Goal: Task Accomplishment & Management: Manage account settings

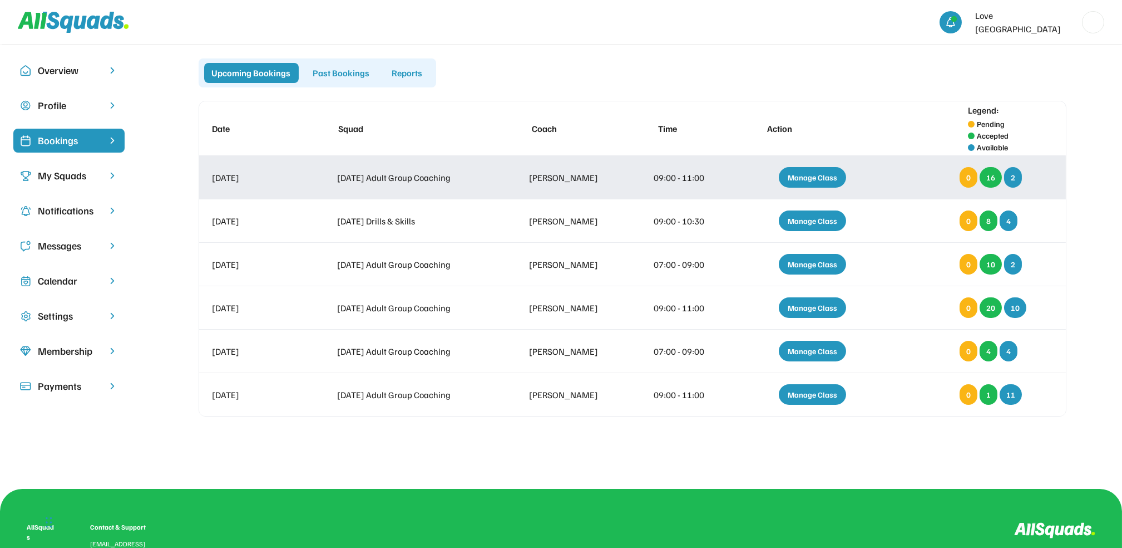
scroll to position [11, 0]
click at [825, 169] on div "Manage Class" at bounding box center [812, 177] width 67 height 21
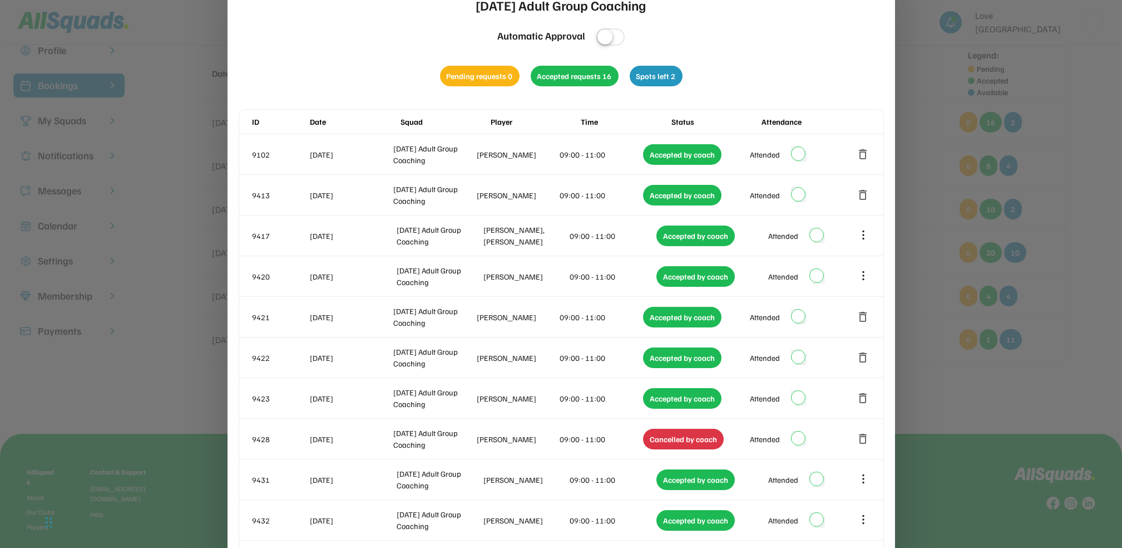
scroll to position [0, 0]
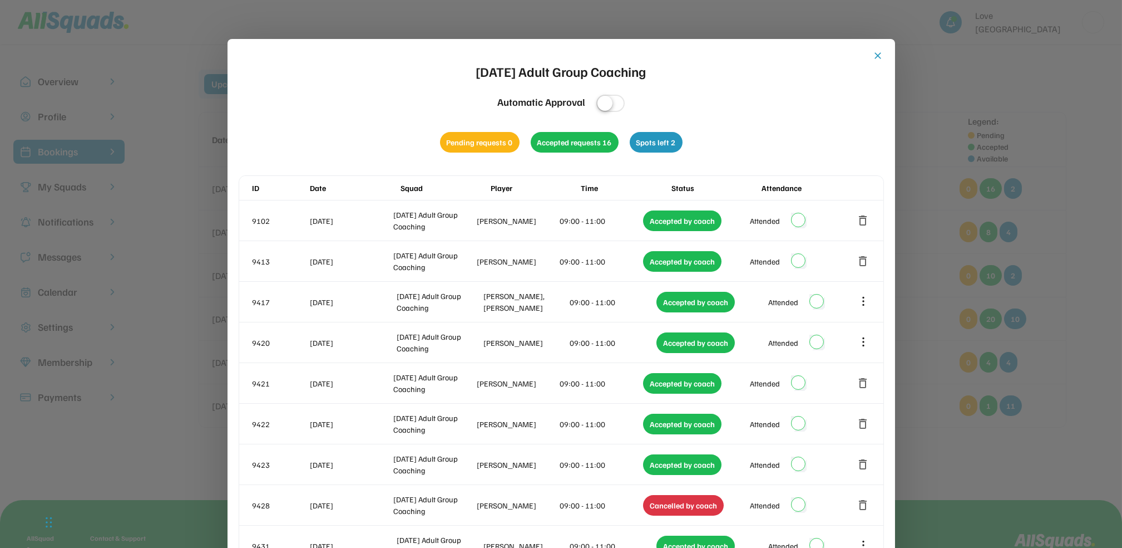
click at [877, 54] on button "close" at bounding box center [878, 55] width 11 height 11
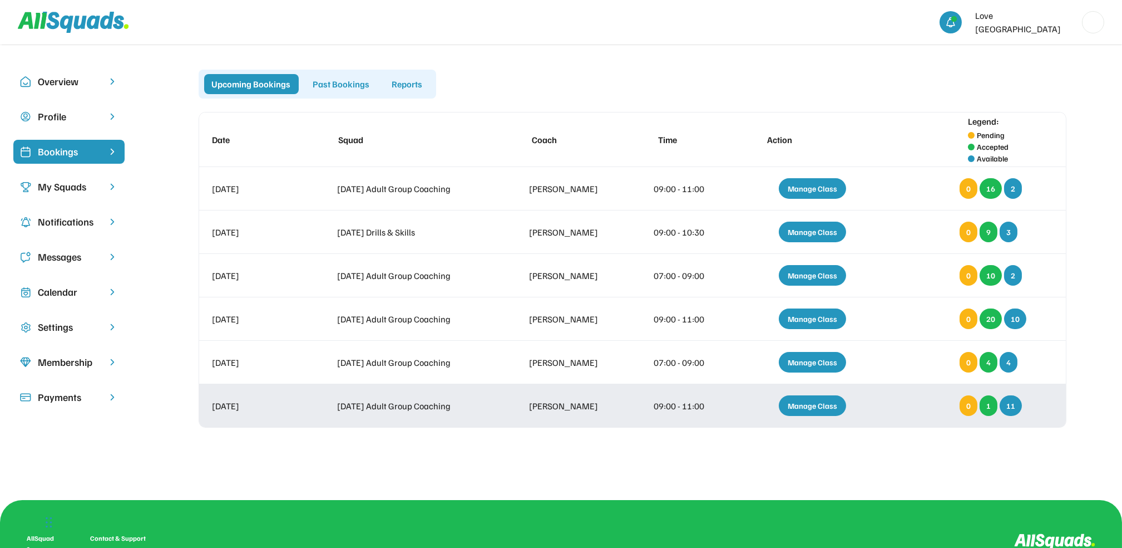
click at [818, 400] on div "Manage Class" at bounding box center [812, 405] width 67 height 21
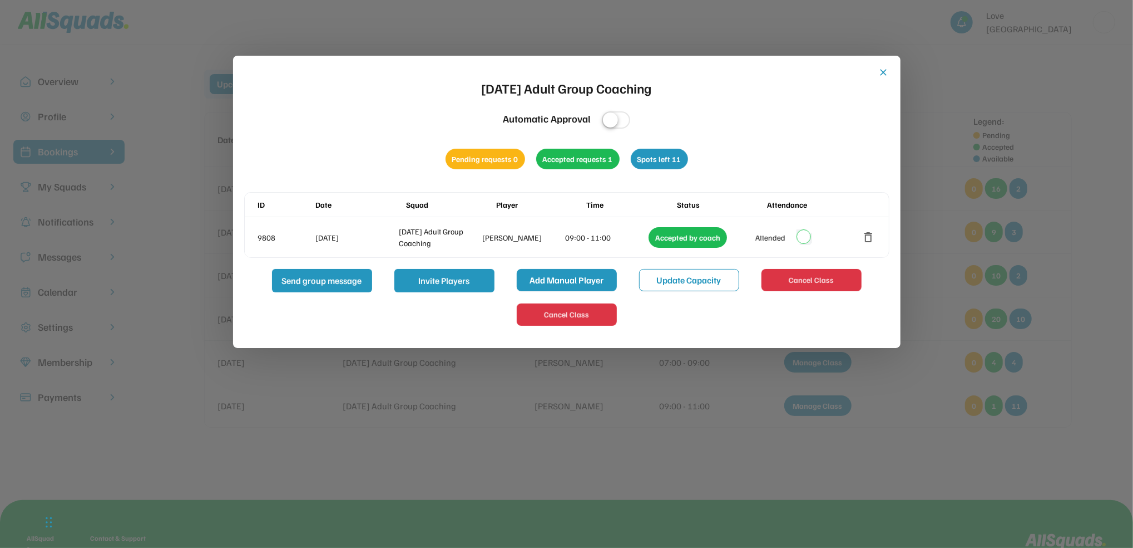
click at [547, 279] on button "Add Manual Player" at bounding box center [567, 280] width 100 height 22
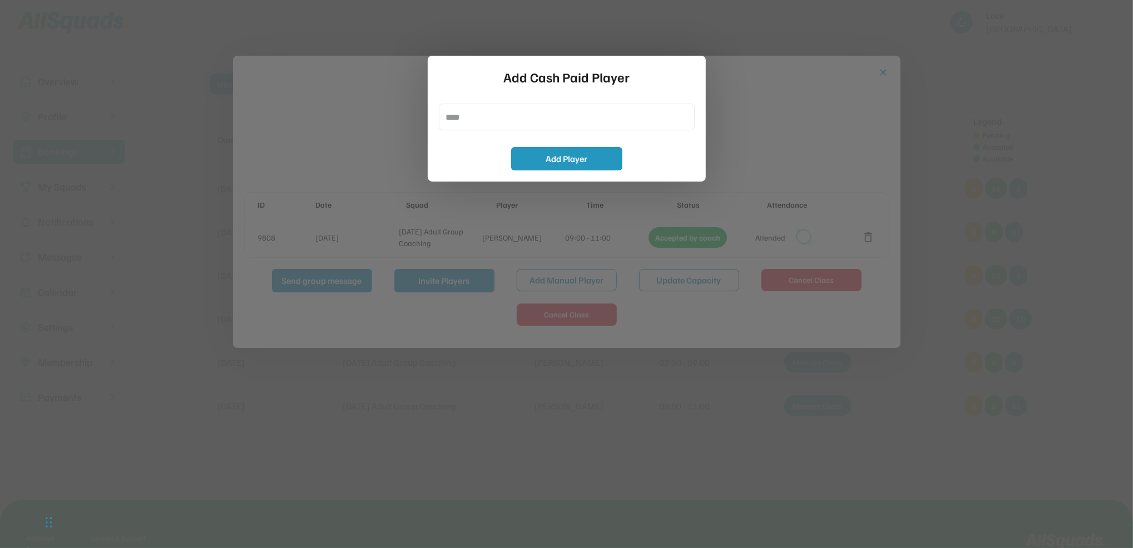
click at [452, 117] on input "input" at bounding box center [567, 116] width 256 height 27
type input "**********"
click at [598, 156] on button "Add Player" at bounding box center [566, 158] width 111 height 23
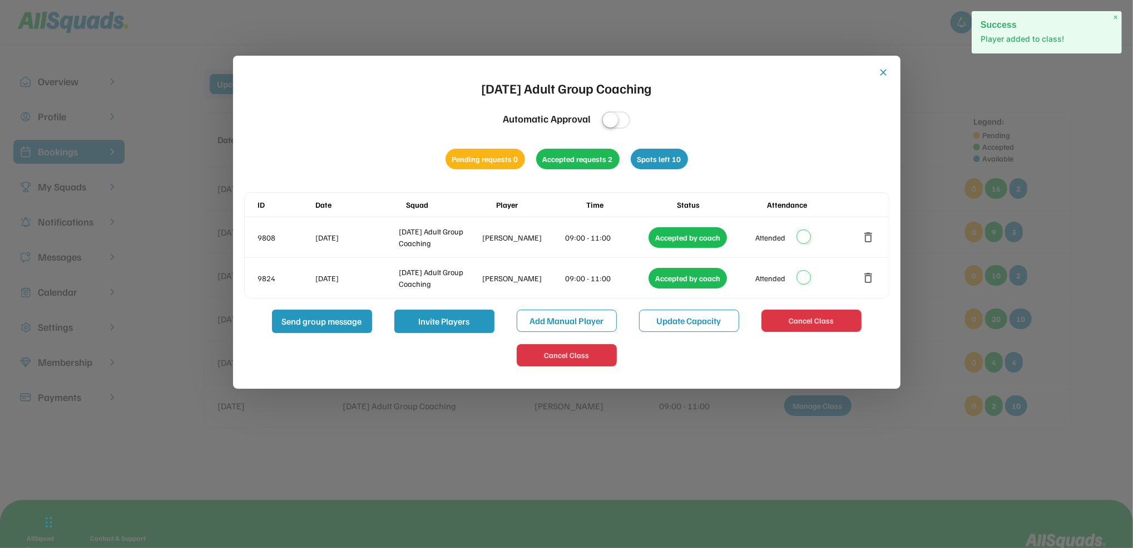
click at [885, 69] on button "close" at bounding box center [884, 72] width 11 height 11
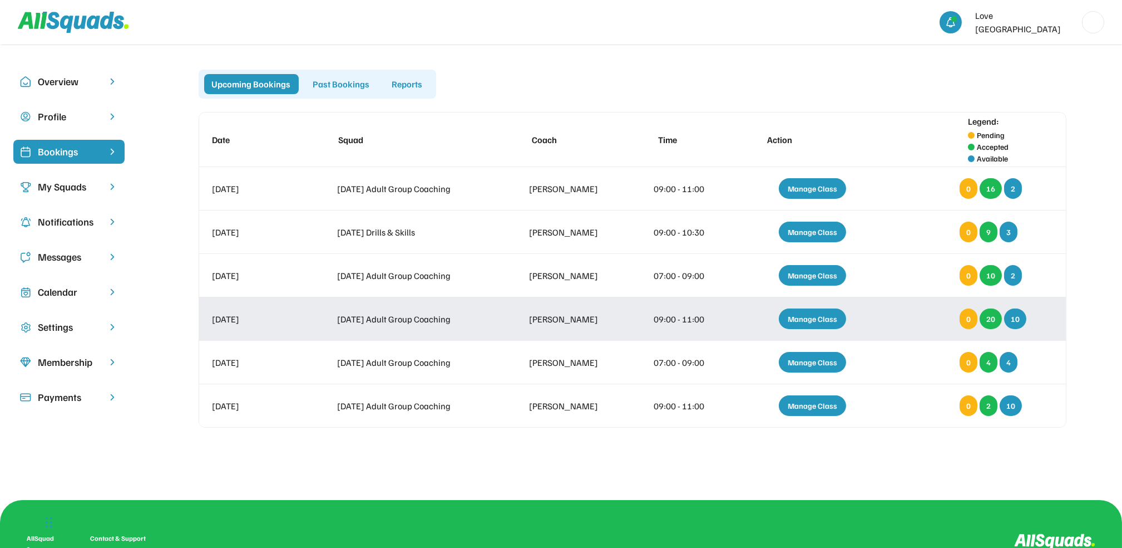
click at [821, 314] on div "Manage Class" at bounding box center [812, 318] width 67 height 21
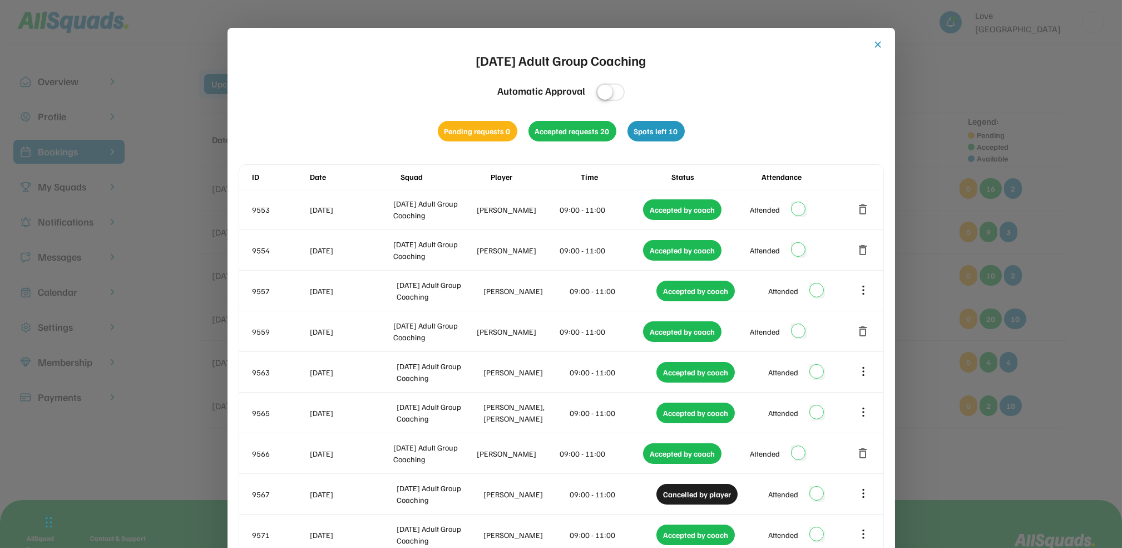
click at [877, 42] on button "close" at bounding box center [878, 44] width 11 height 11
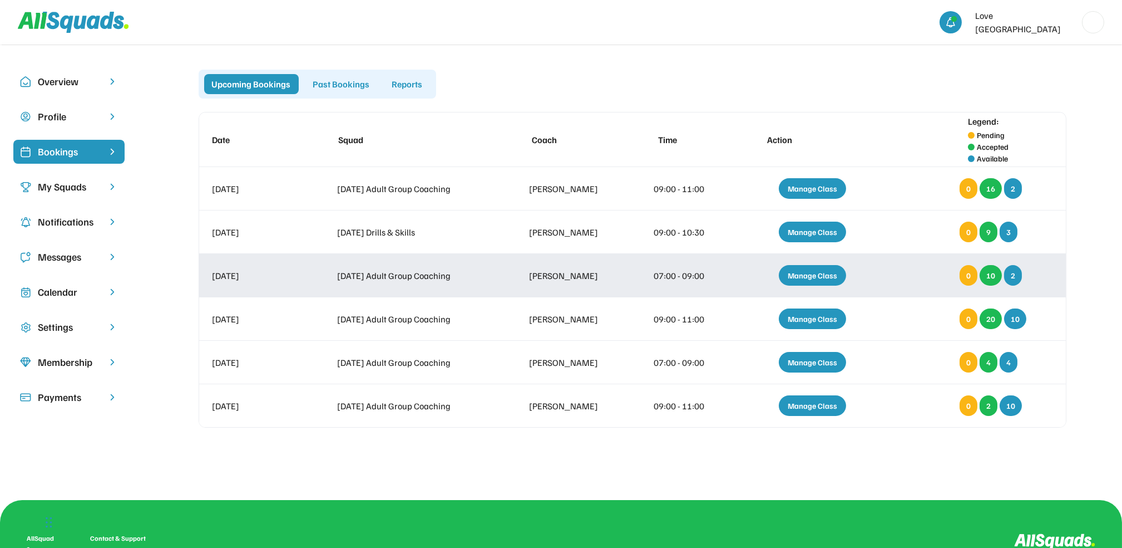
click at [826, 273] on div "Manage Class" at bounding box center [812, 275] width 67 height 21
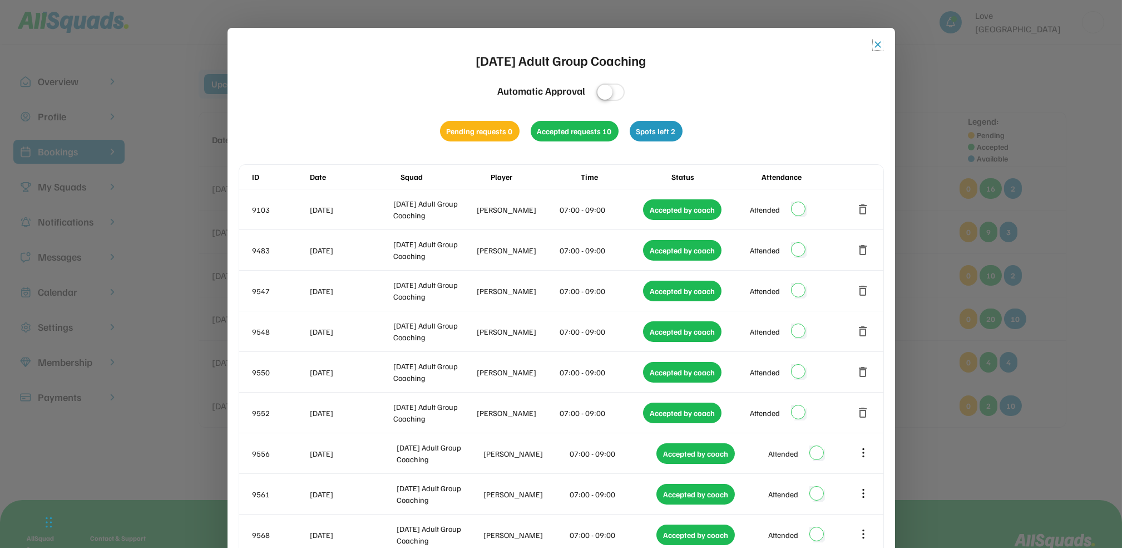
click at [877, 45] on button "close" at bounding box center [878, 44] width 11 height 11
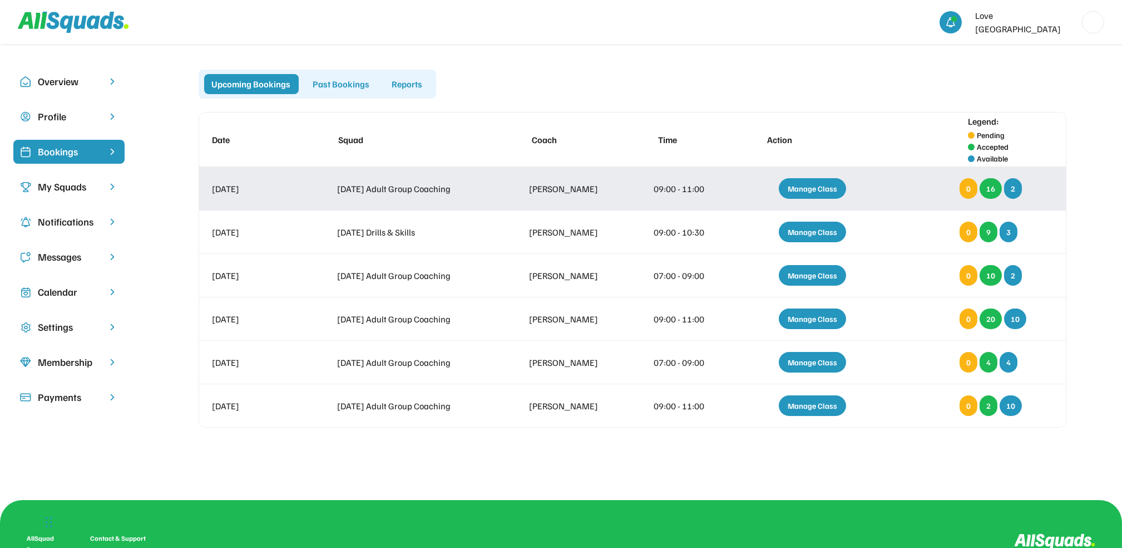
click at [821, 185] on div "Manage Class" at bounding box center [812, 188] width 67 height 21
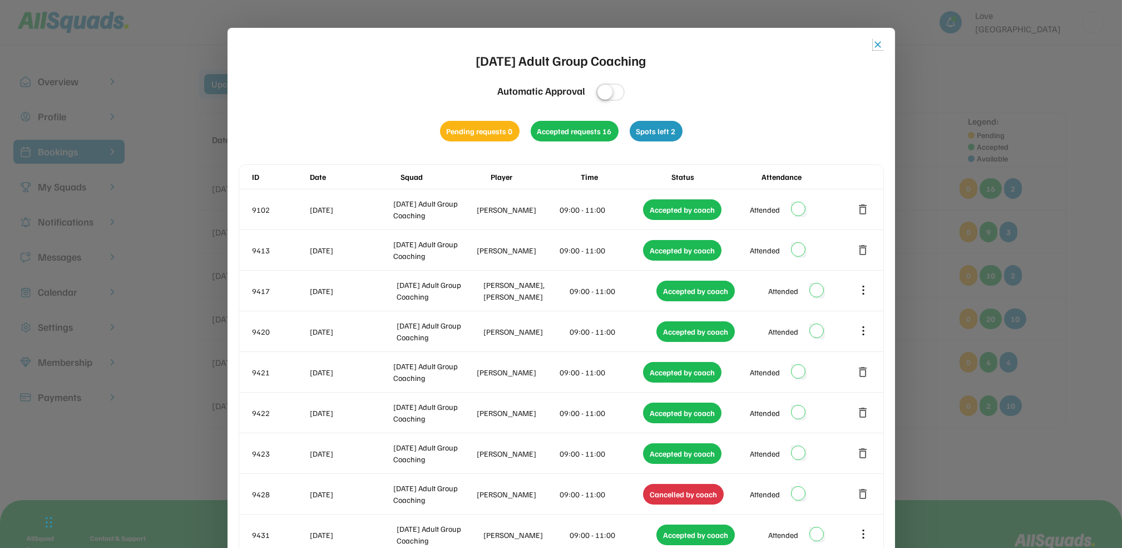
click at [880, 41] on button "close" at bounding box center [878, 44] width 11 height 11
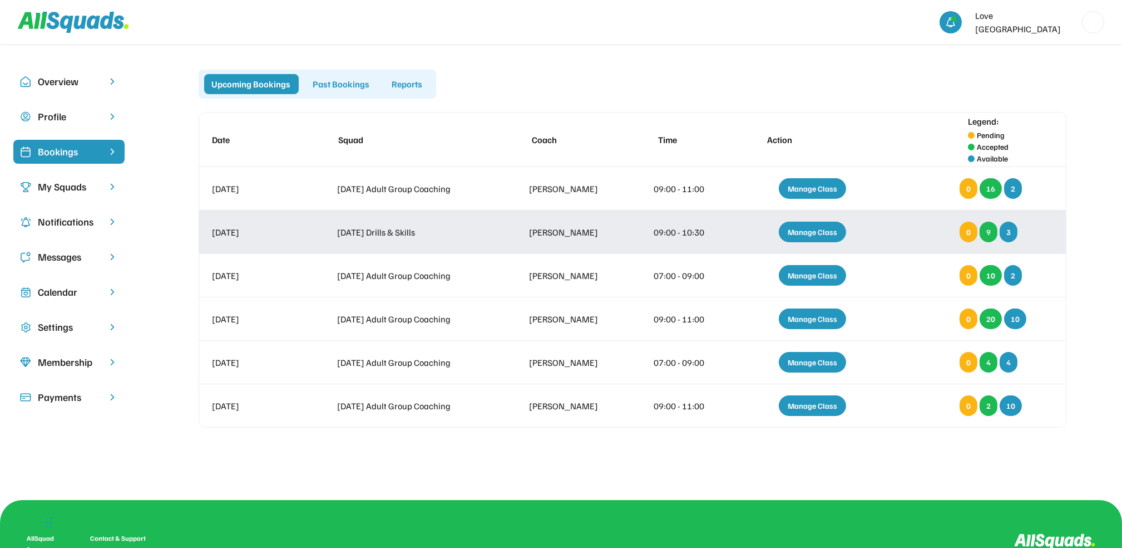
click at [808, 226] on div "Manage Class" at bounding box center [812, 231] width 67 height 21
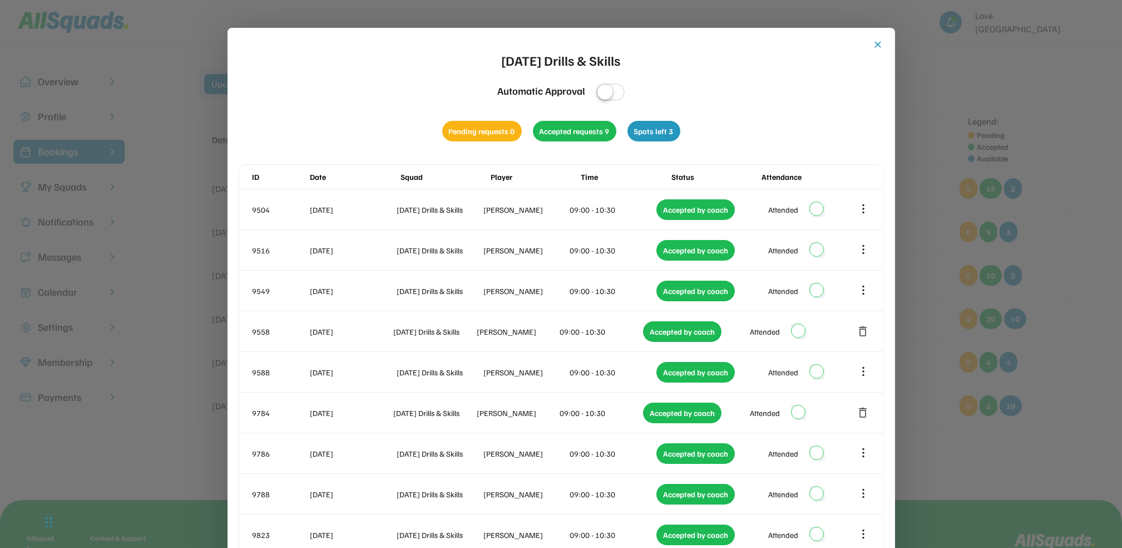
click at [877, 41] on button "close" at bounding box center [878, 44] width 11 height 11
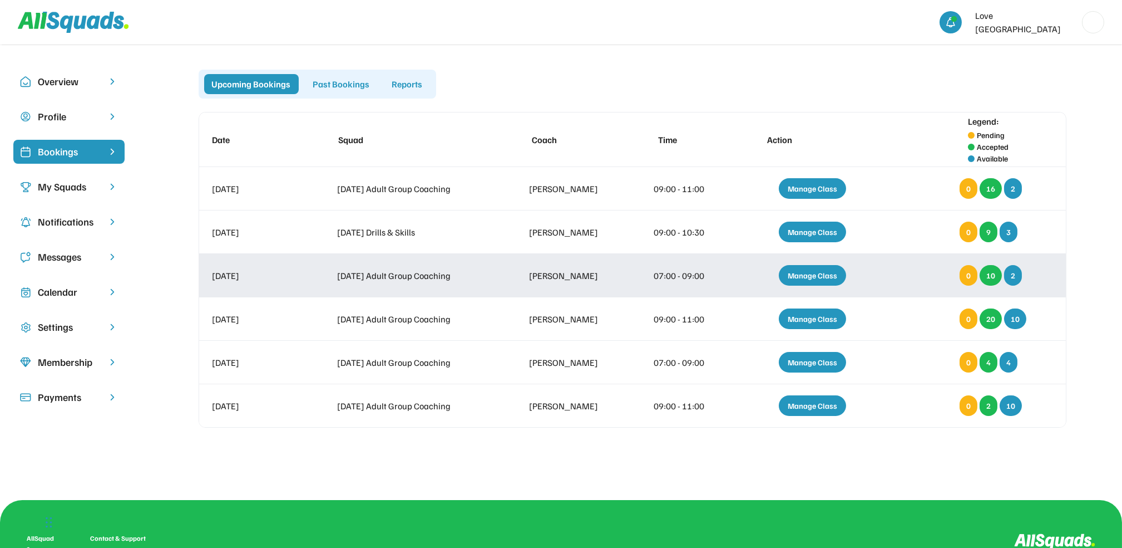
click at [822, 273] on div "Manage Class" at bounding box center [812, 275] width 67 height 21
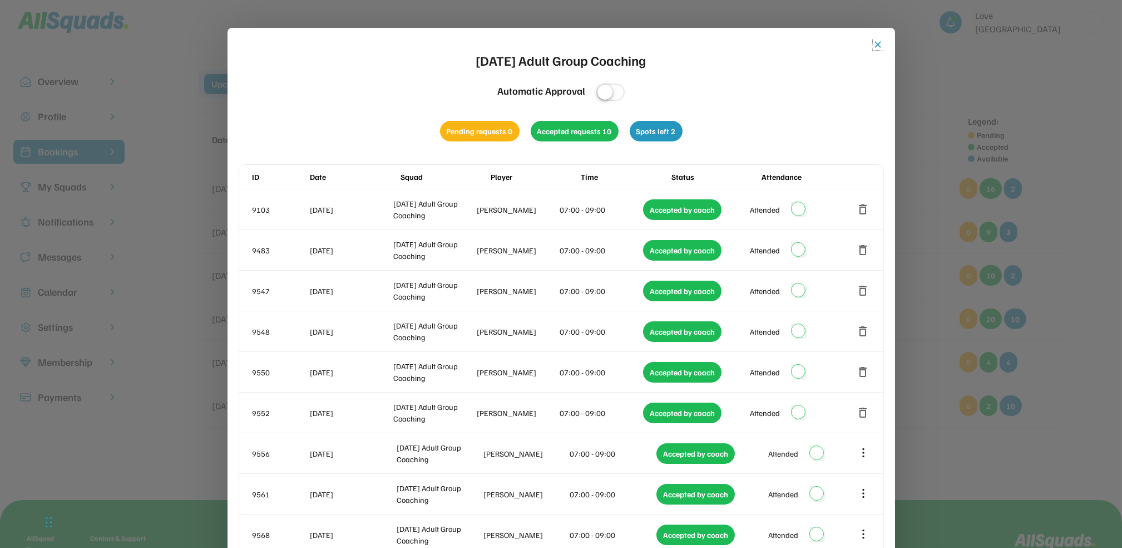
click at [877, 41] on button "close" at bounding box center [878, 44] width 11 height 11
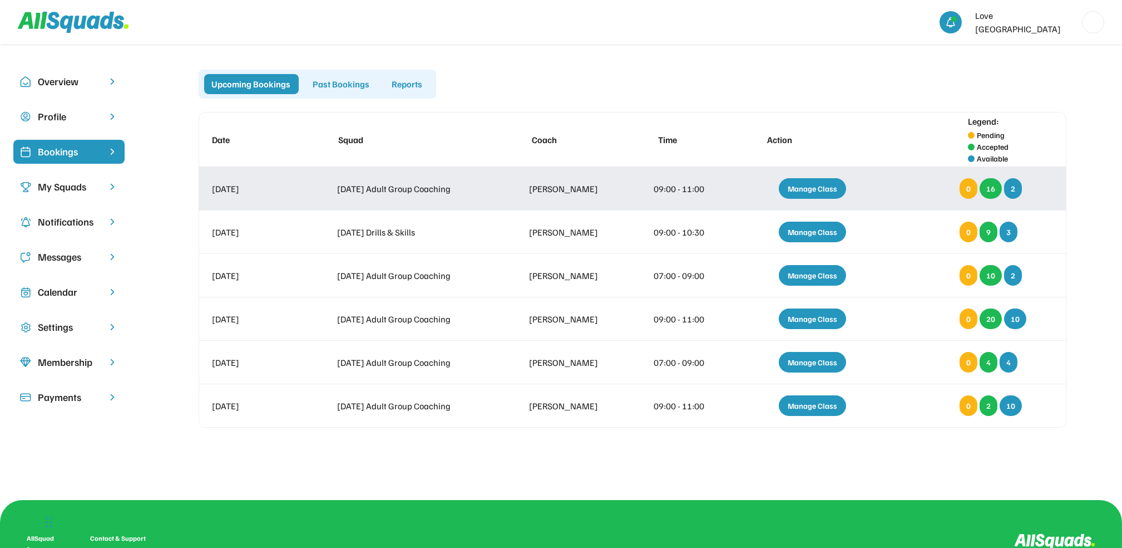
click at [805, 185] on div "Manage Class" at bounding box center [812, 188] width 67 height 21
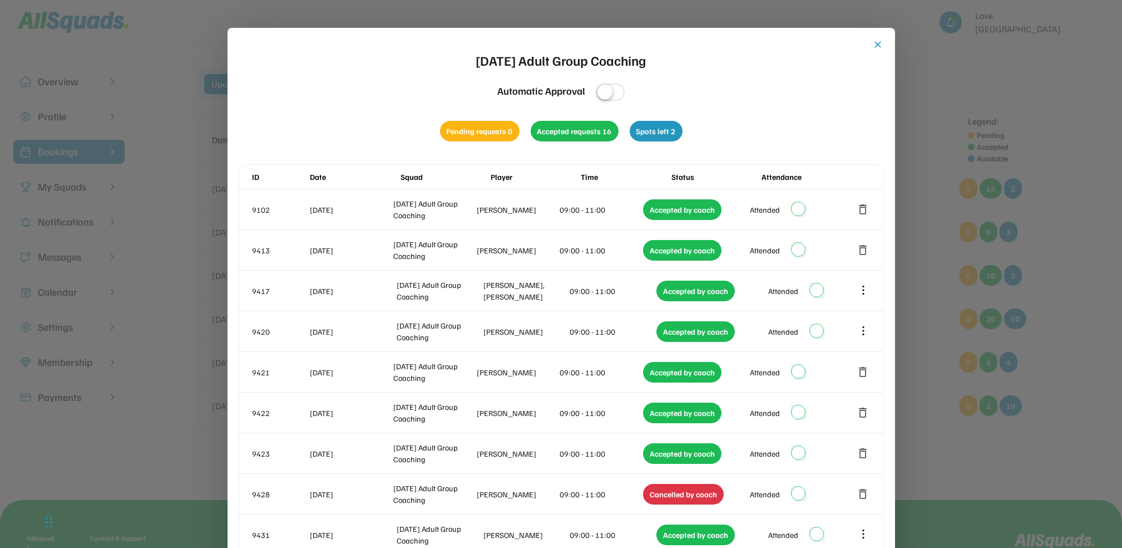
click at [874, 38] on div "close [DATE] Adult Group Coaching Automatic Approval Pending requests 0 Accepte…" at bounding box center [562, 478] width 668 height 901
click at [877, 41] on button "close" at bounding box center [878, 44] width 11 height 11
